Goal: Task Accomplishment & Management: Use online tool/utility

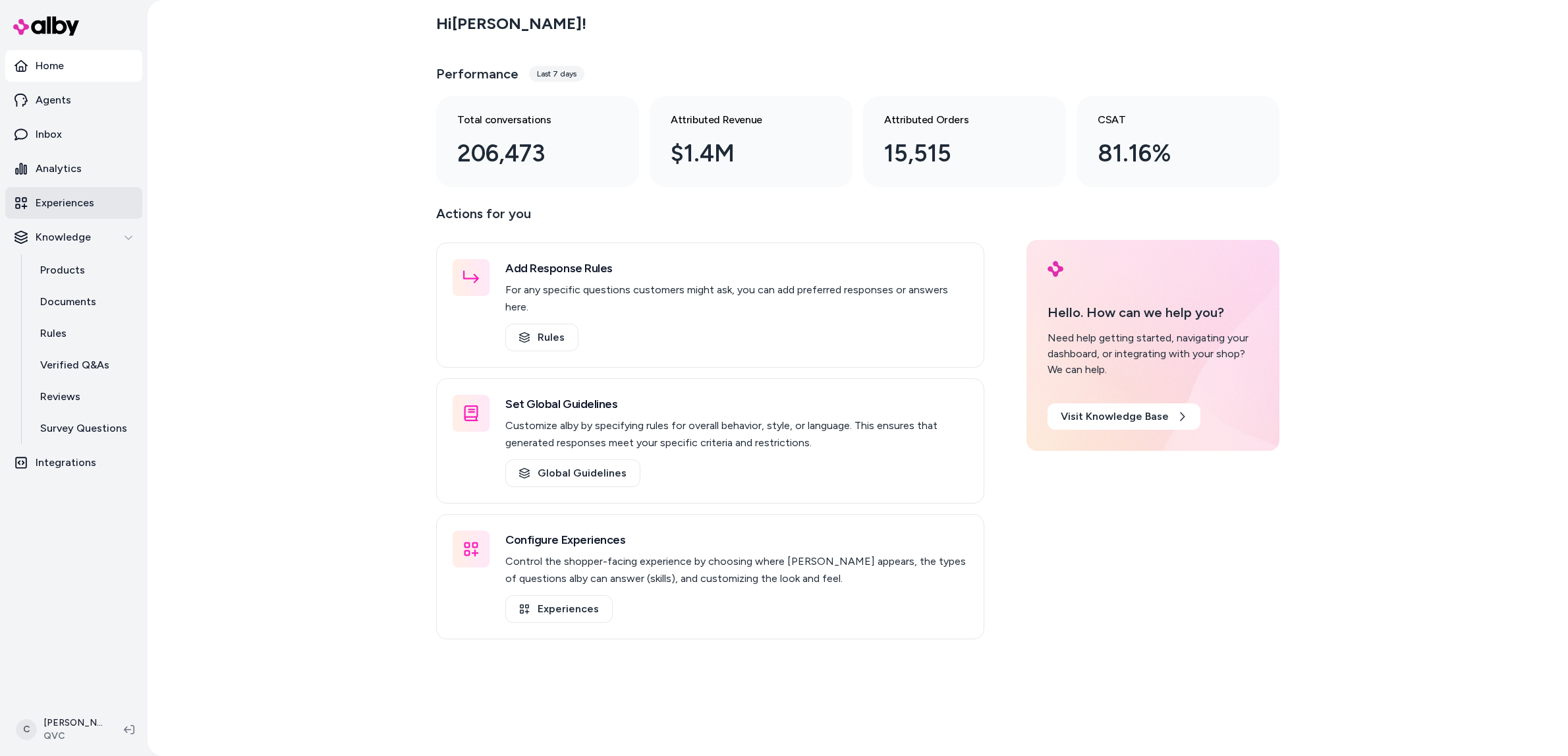
click at [91, 212] on link "Experiences" at bounding box center [74, 202] width 137 height 32
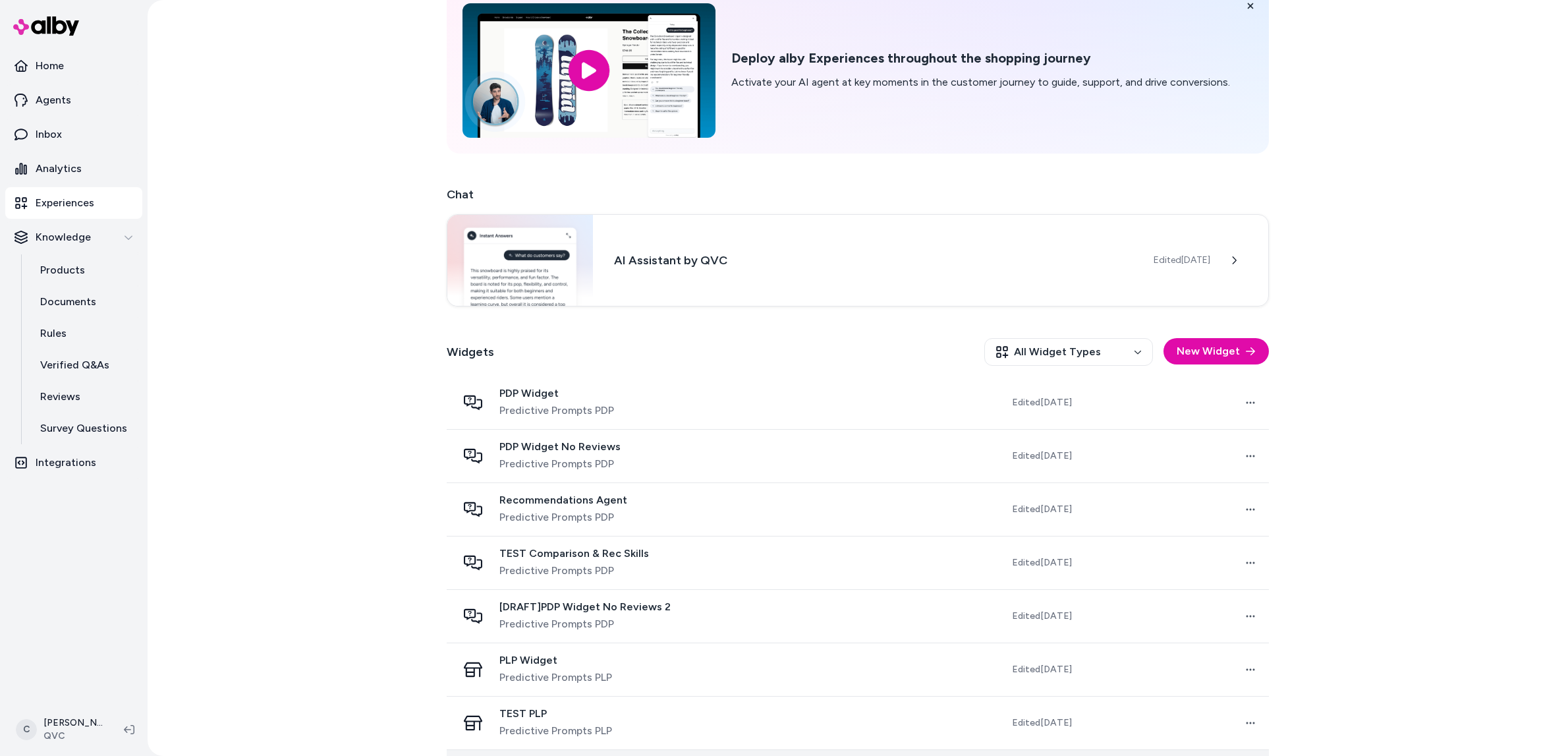
scroll to position [340, 0]
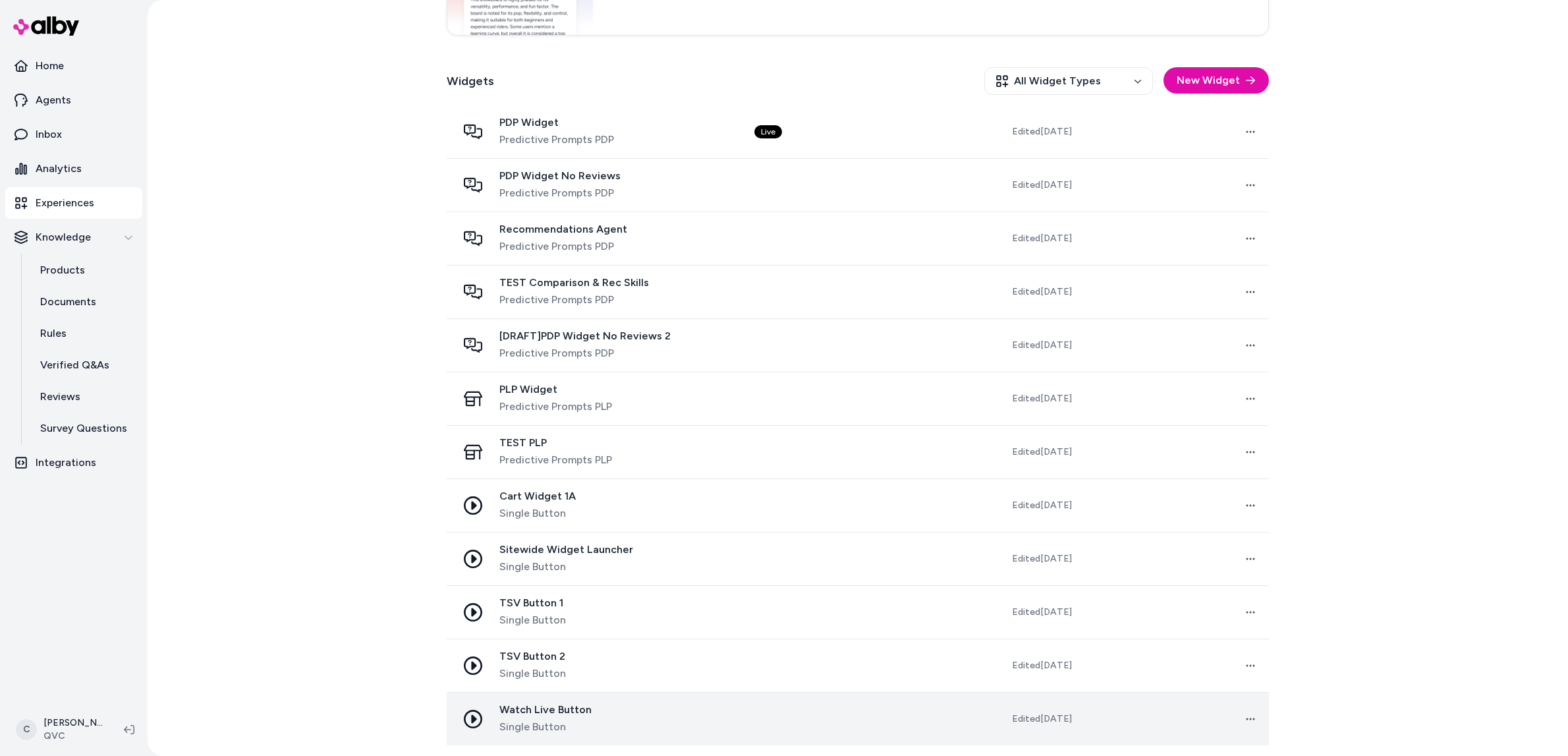
click at [1218, 721] on td "Open menu" at bounding box center [1176, 718] width 187 height 53
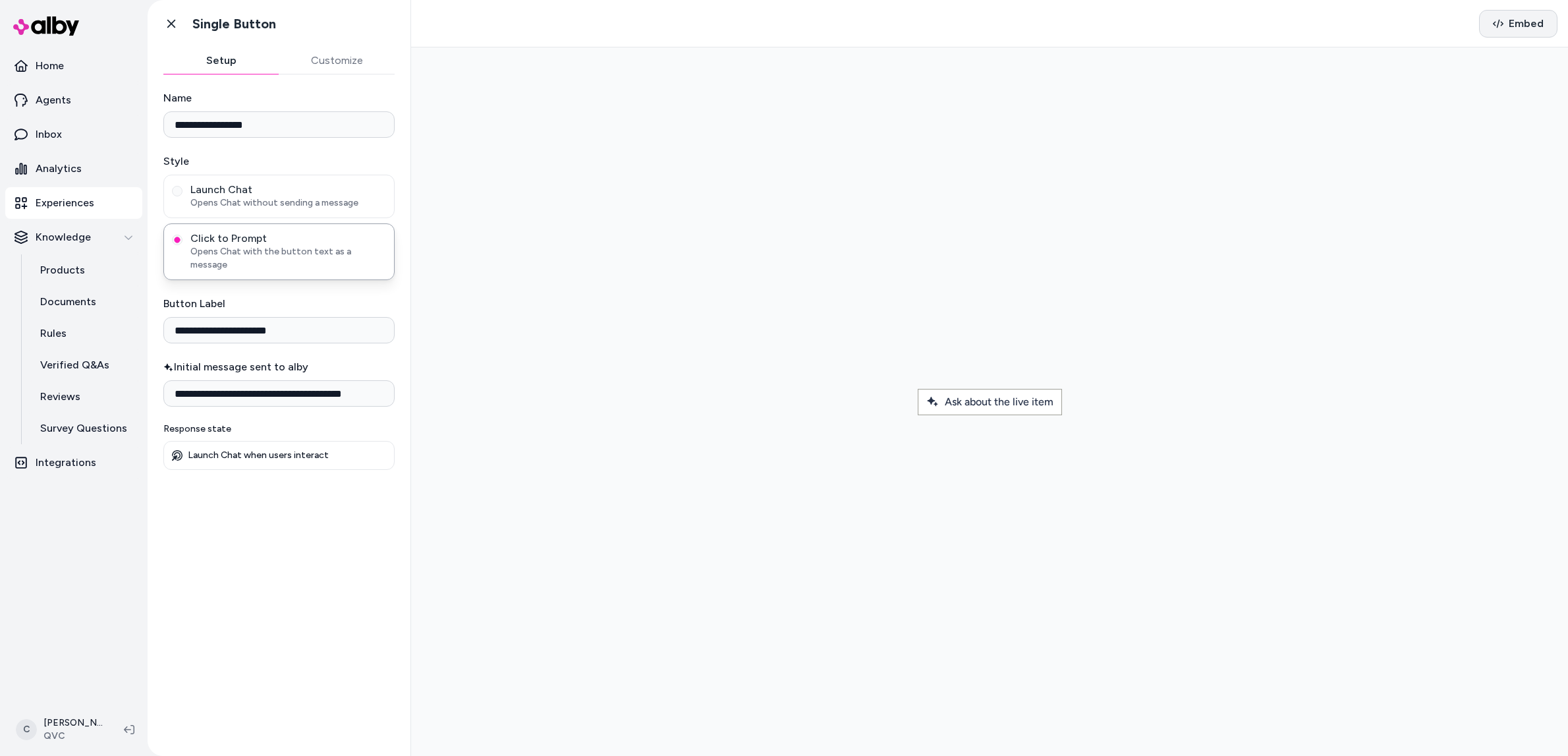
click at [1510, 26] on span "Embed" at bounding box center [1526, 23] width 35 height 16
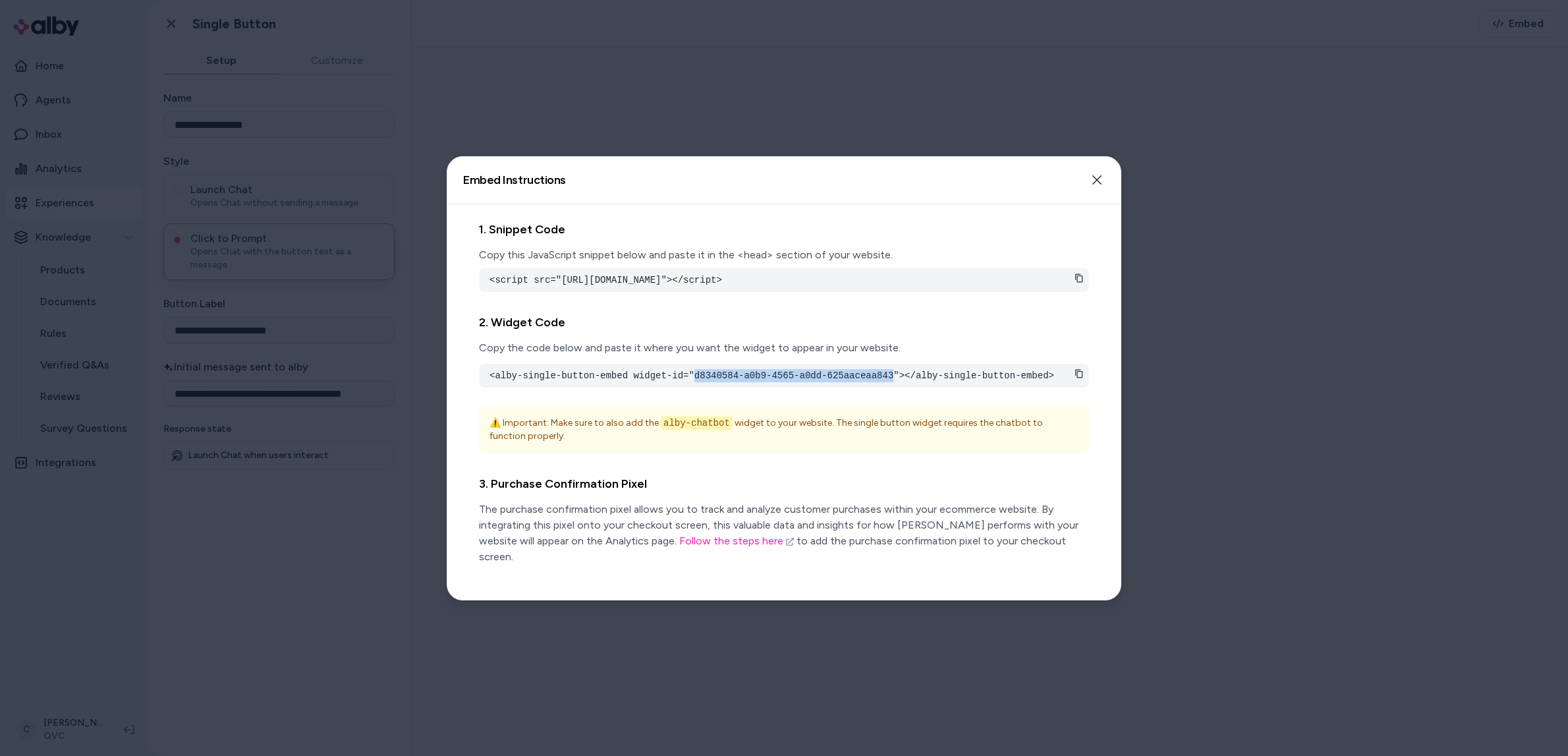
drag, startPoint x: 695, startPoint y: 390, endPoint x: 897, endPoint y: 394, distance: 202.0
click at [897, 382] on pre "<alby-single-button-embed widget-id="d8340584-a0b9-4565-a0dd-625aaceaa843"></al…" at bounding box center [784, 376] width 589 height 13
copy pre "d8340584-a0b9-4565-a0dd-625aaceaa843"
click at [1097, 181] on icon "button" at bounding box center [1097, 180] width 9 height 9
